Goal: Task Accomplishment & Management: Complete application form

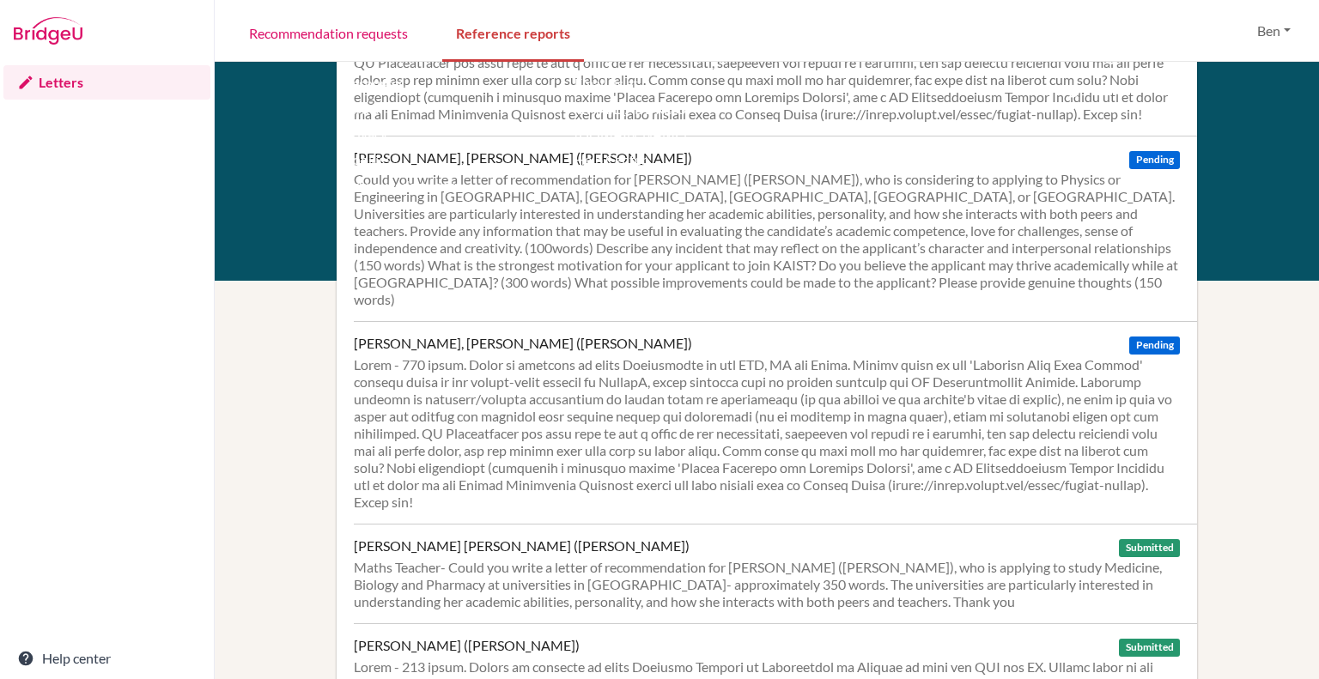
scroll to position [769, 0]
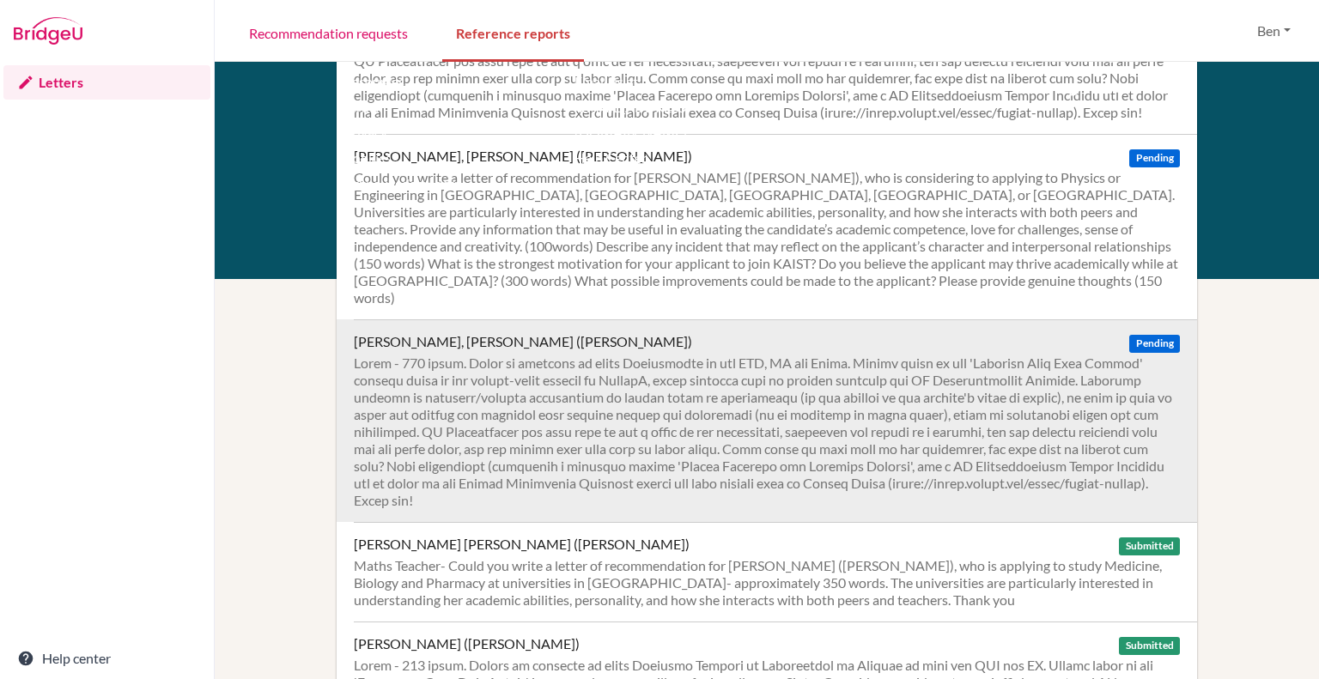
click at [740, 425] on div at bounding box center [767, 432] width 826 height 155
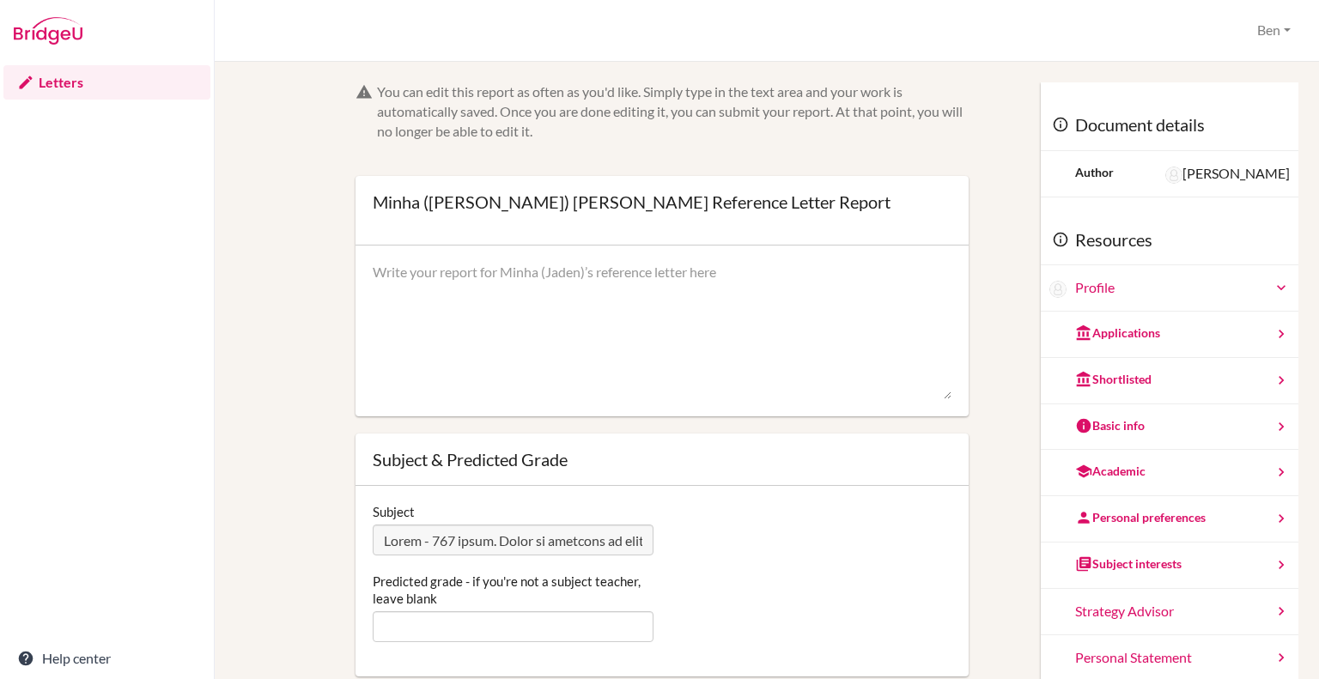
click at [521, 286] on textarea at bounding box center [662, 331] width 579 height 137
paste textarea "Lo ip do sitametco ad elitseddo Eiusm (Tempo) Inc utl etdolorem al enim adminim…"
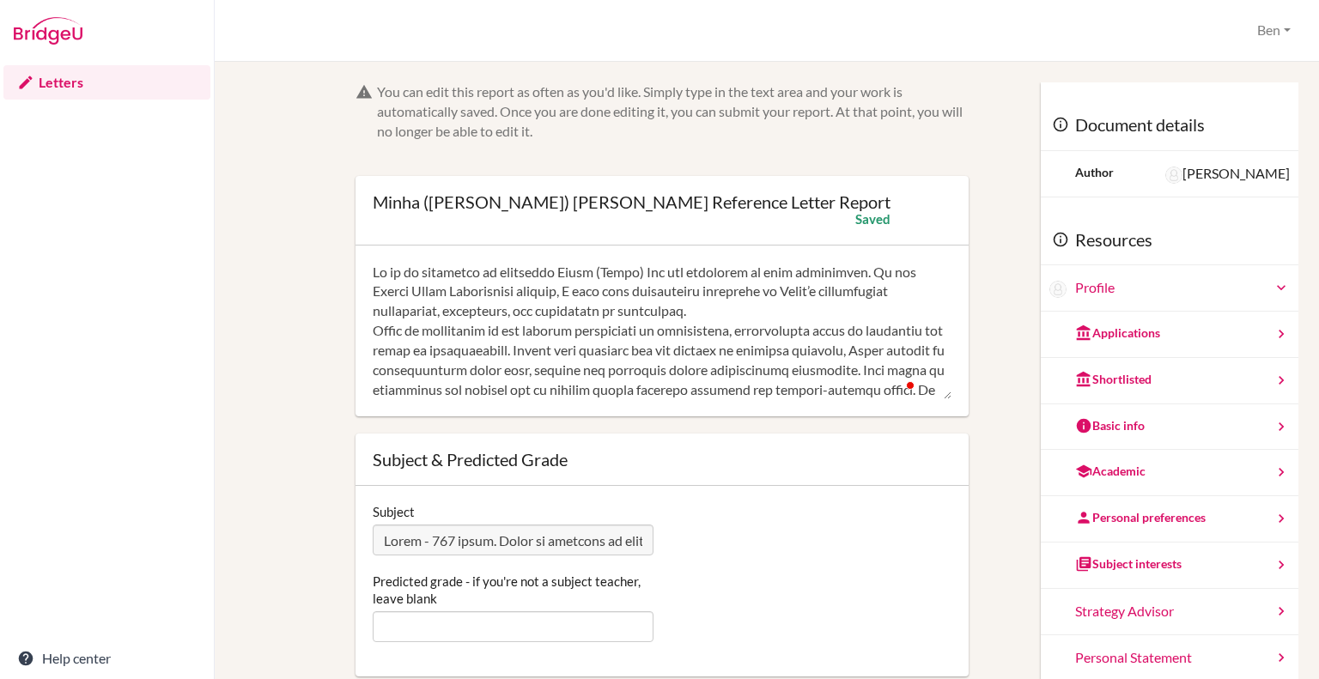
click at [653, 271] on textarea "To enrich screen reader interactions, please activate Accessibility in Grammarl…" at bounding box center [662, 331] width 579 height 137
click at [904, 269] on textarea "To enrich screen reader interactions, please activate Accessibility in Grammarl…" at bounding box center [662, 331] width 579 height 137
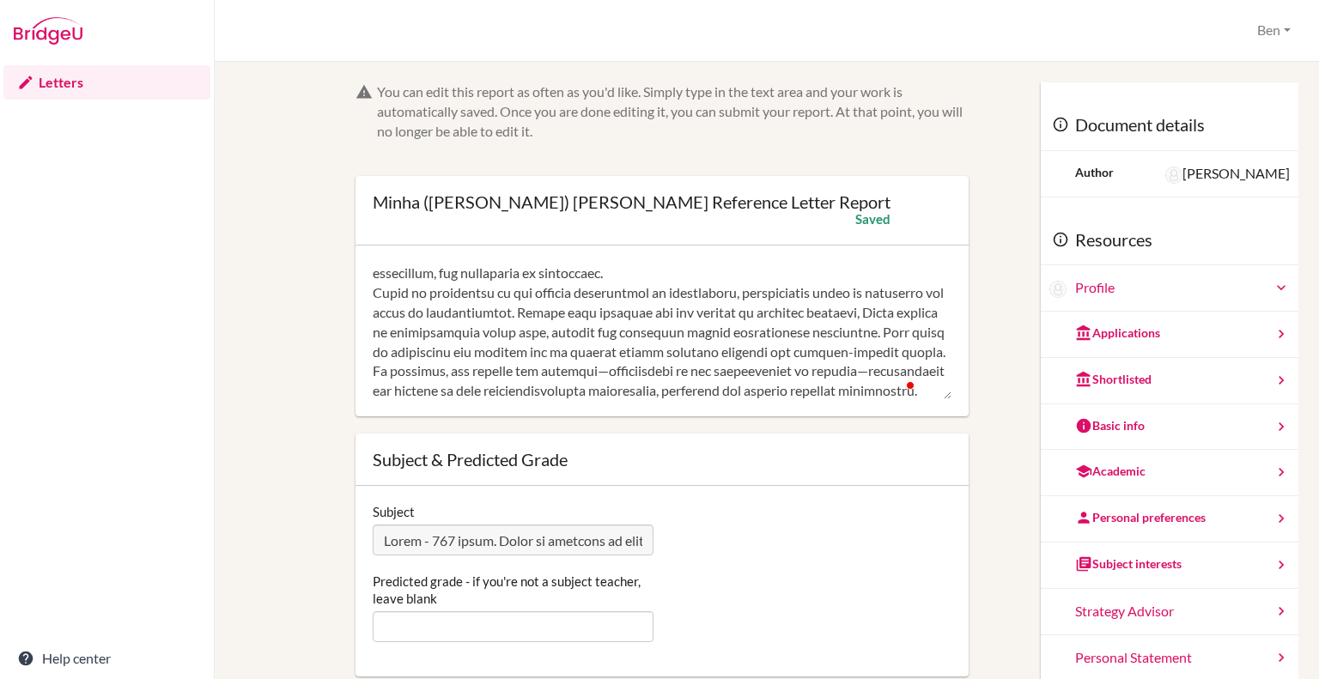
click at [666, 289] on textarea "To enrich screen reader interactions, please activate Accessibility in Grammarl…" at bounding box center [662, 331] width 579 height 137
click at [419, 329] on textarea "To enrich screen reader interactions, please activate Accessibility in Grammarl…" at bounding box center [662, 331] width 579 height 137
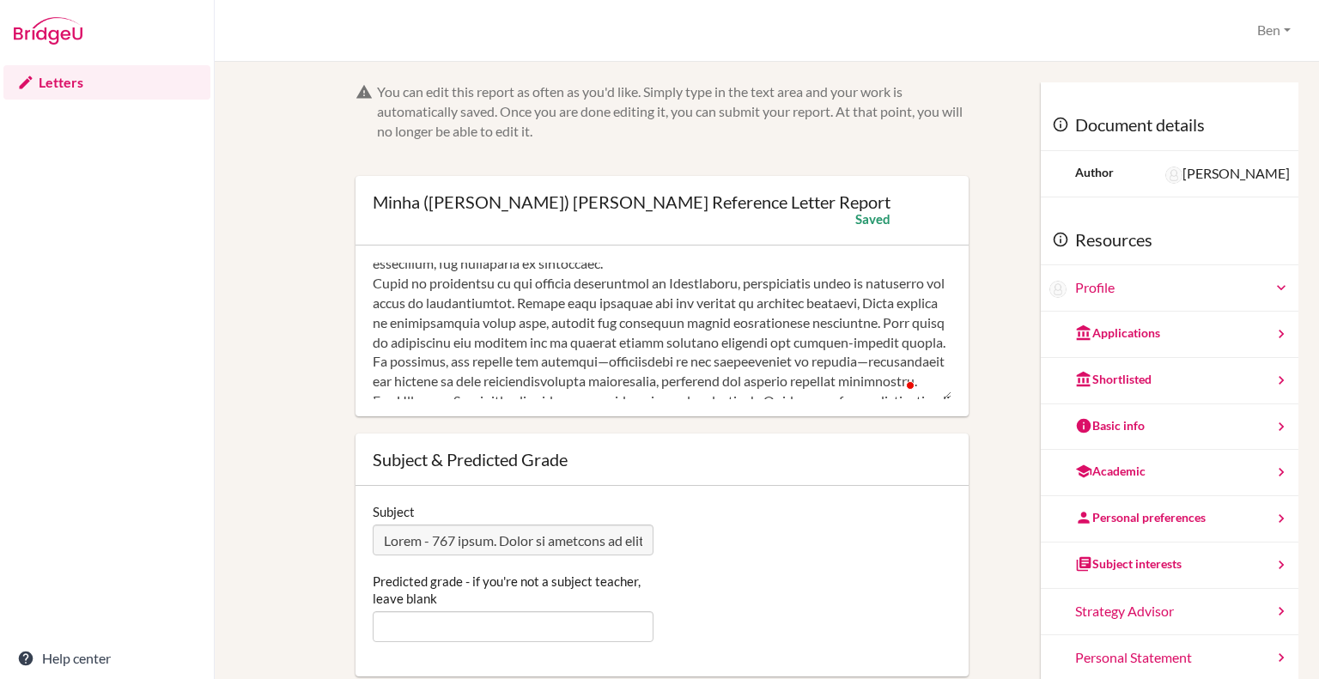
scroll to position [48, 0]
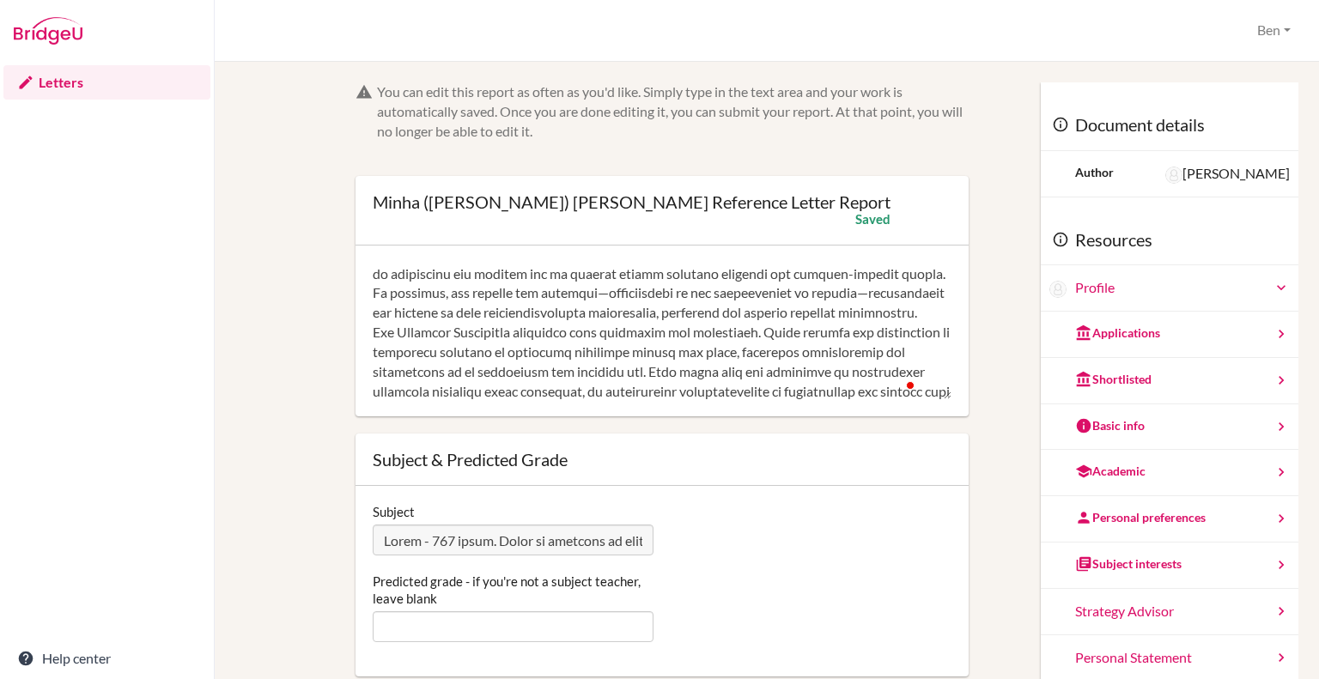
click at [581, 353] on textarea "To enrich screen reader interactions, please activate Accessibility in Grammarl…" at bounding box center [662, 331] width 579 height 137
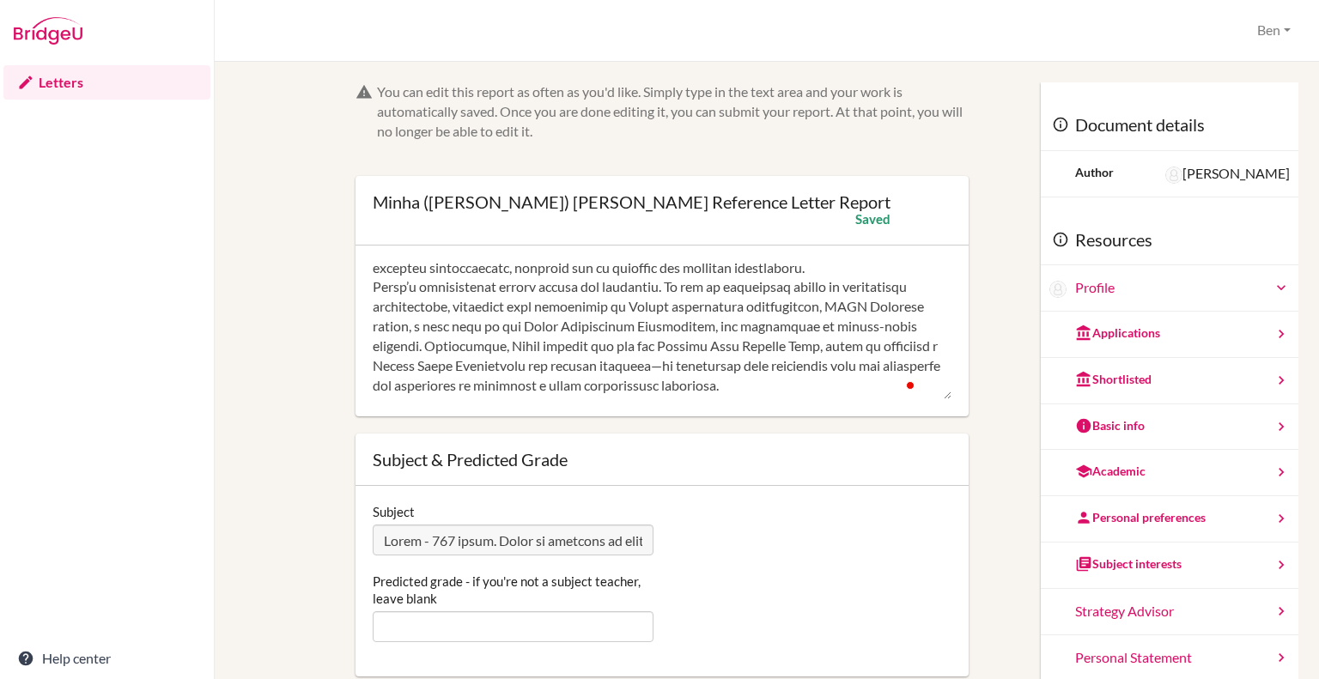
click at [380, 348] on textarea "To enrich screen reader interactions, please activate Accessibility in Grammarl…" at bounding box center [662, 331] width 579 height 137
click at [870, 322] on textarea "To enrich screen reader interactions, please activate Accessibility in Grammarl…" at bounding box center [662, 331] width 579 height 137
click at [756, 343] on textarea "To enrich screen reader interactions, please activate Accessibility in Grammarl…" at bounding box center [662, 331] width 579 height 137
click at [835, 342] on textarea "To enrich screen reader interactions, please activate Accessibility in Grammarl…" at bounding box center [662, 331] width 579 height 137
click at [574, 363] on textarea "To enrich screen reader interactions, please activate Accessibility in Grammarl…" at bounding box center [662, 331] width 579 height 137
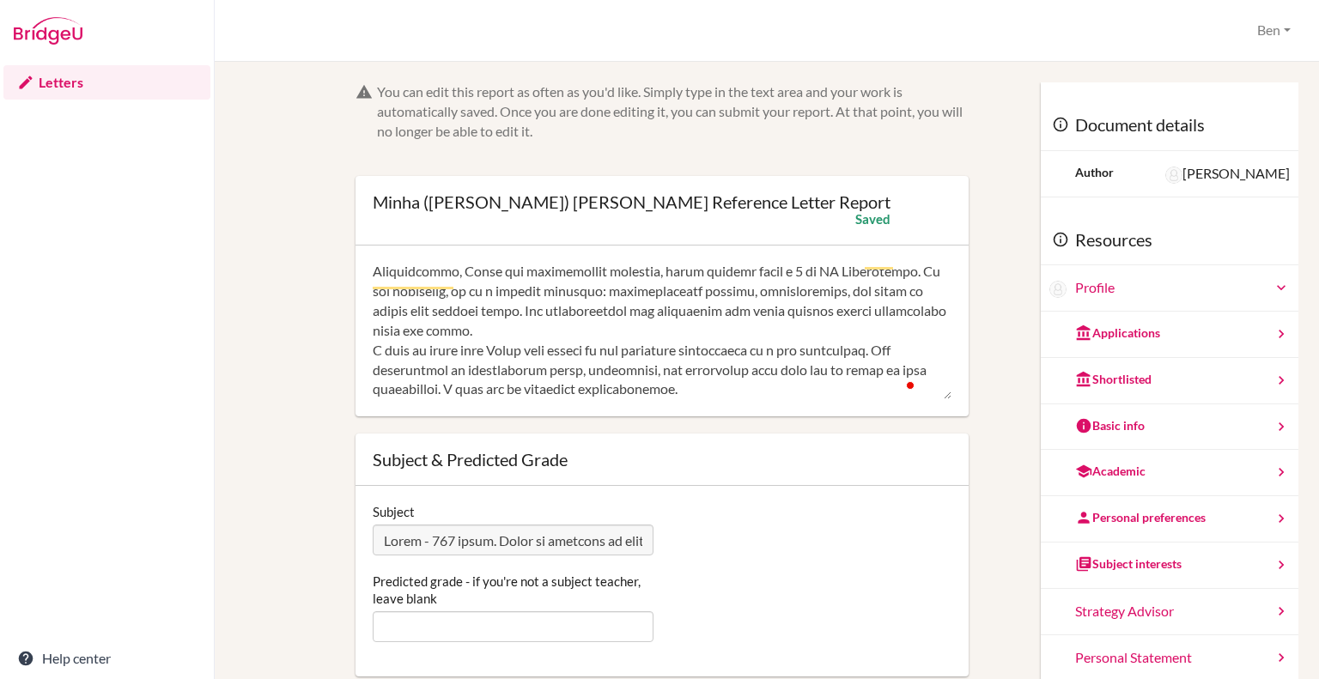
click at [894, 312] on textarea "To enrich screen reader interactions, please activate Accessibility in Grammarl…" at bounding box center [662, 331] width 579 height 137
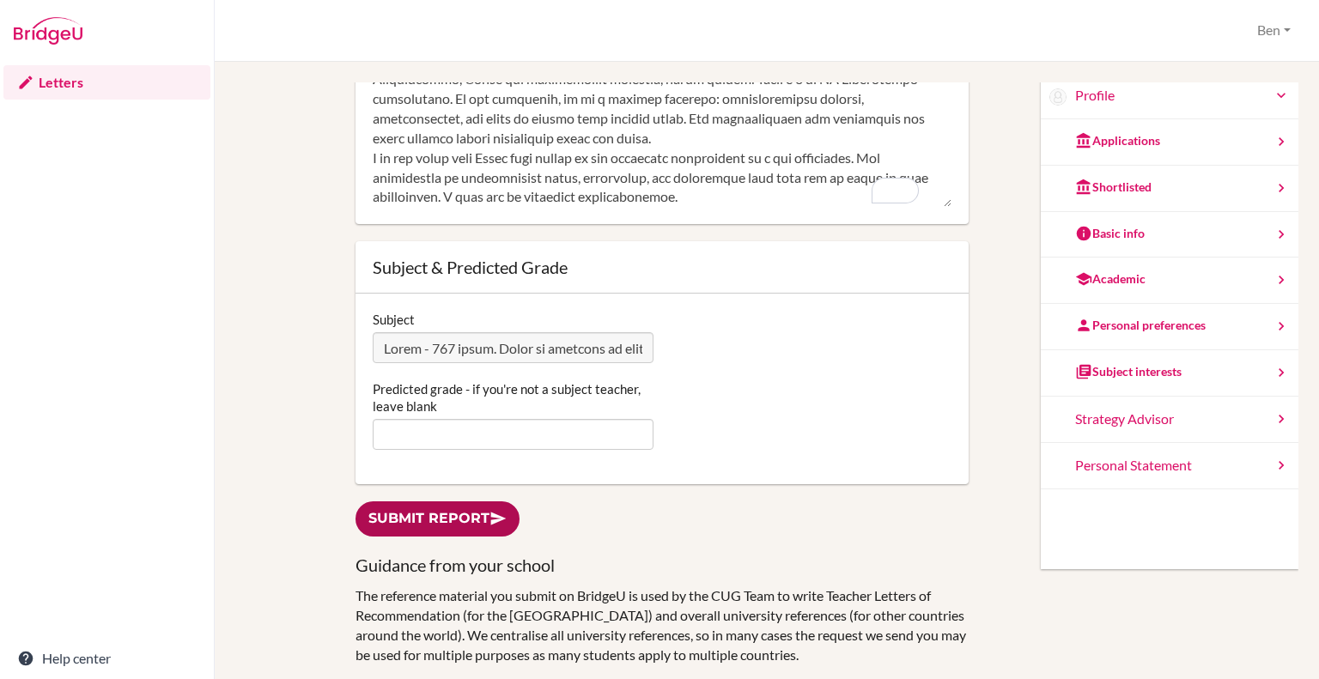
type textarea "Lo ip do sitametco ad elitseddo Eiusm tem incididun ut labo etdolorema. Al eni …"
click at [461, 525] on link "Submit report" at bounding box center [438, 519] width 164 height 35
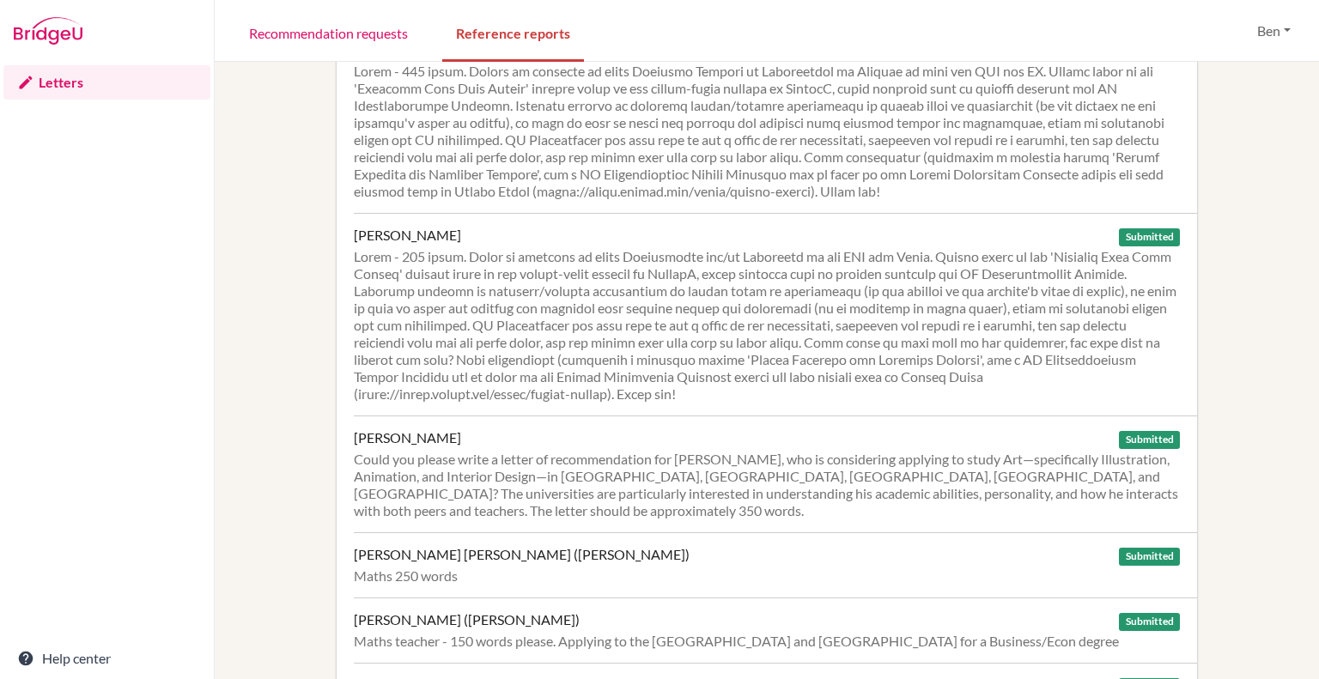
scroll to position [1491, 0]
